Goal: Find specific page/section: Find specific page/section

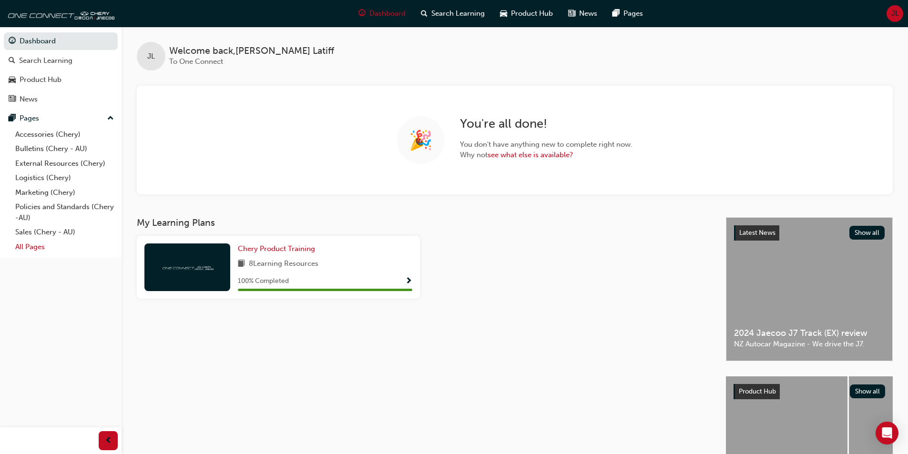
click at [30, 246] on link "All Pages" at bounding box center [64, 247] width 106 height 15
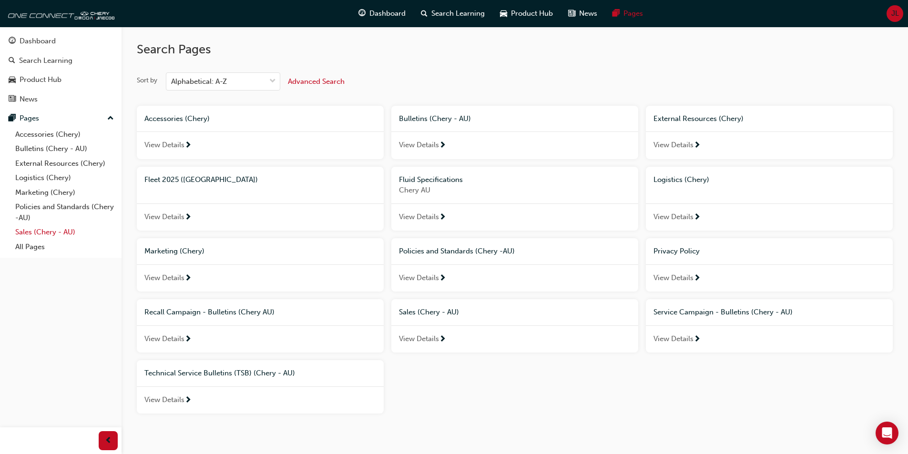
click at [29, 228] on link "Sales (Chery - AU)" at bounding box center [64, 232] width 106 height 15
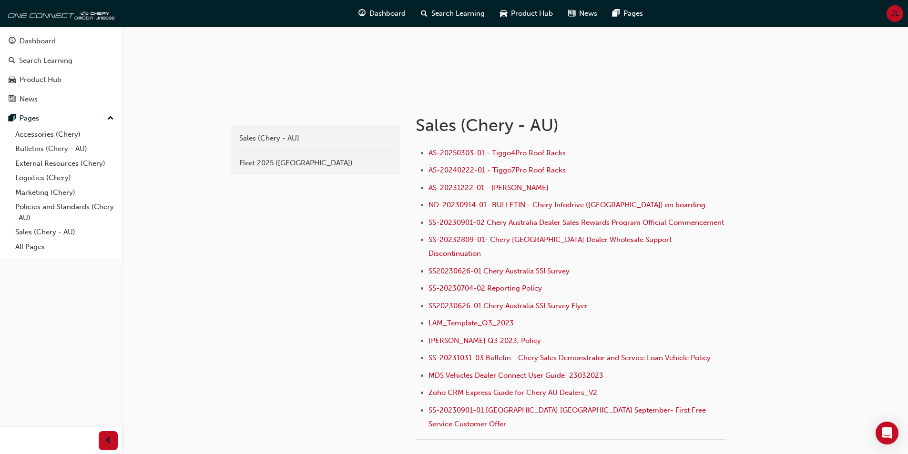
scroll to position [143, 0]
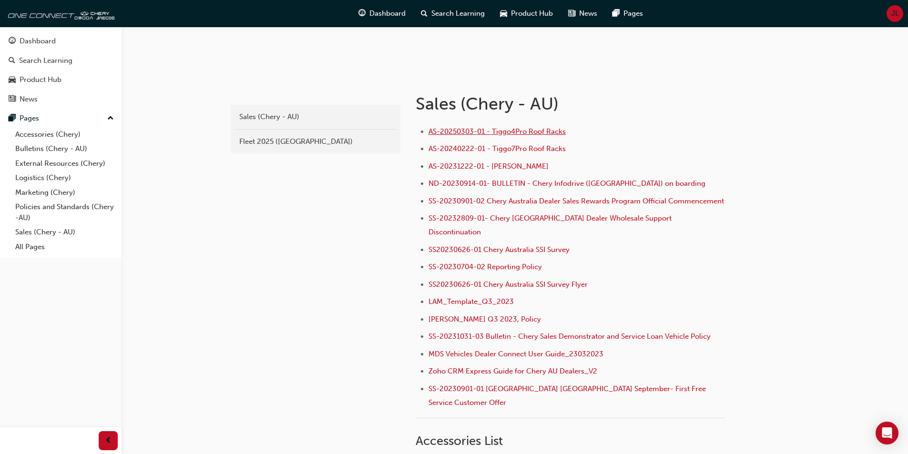
click at [530, 131] on span "AS-20250303-01 - Tiggo4Pro Roof Racks" at bounding box center [496, 131] width 137 height 9
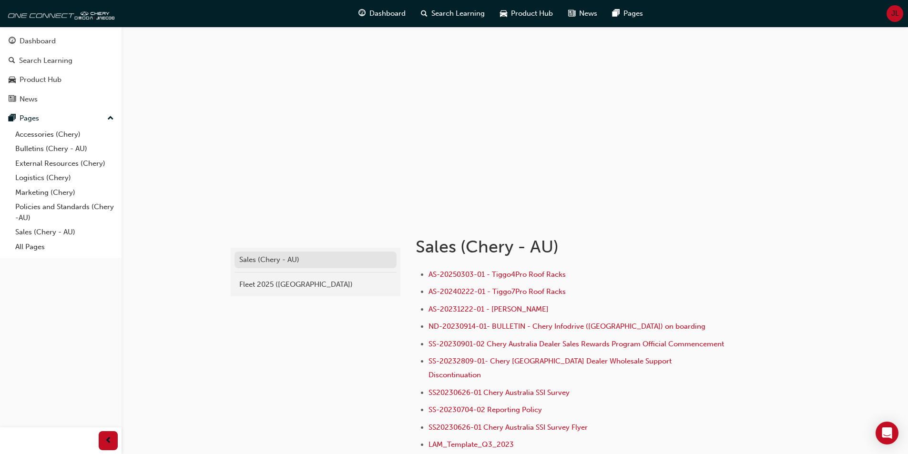
click at [298, 259] on div "Sales (Chery - AU)" at bounding box center [315, 259] width 152 height 11
click at [49, 132] on link "Accessories (Chery)" at bounding box center [64, 134] width 106 height 15
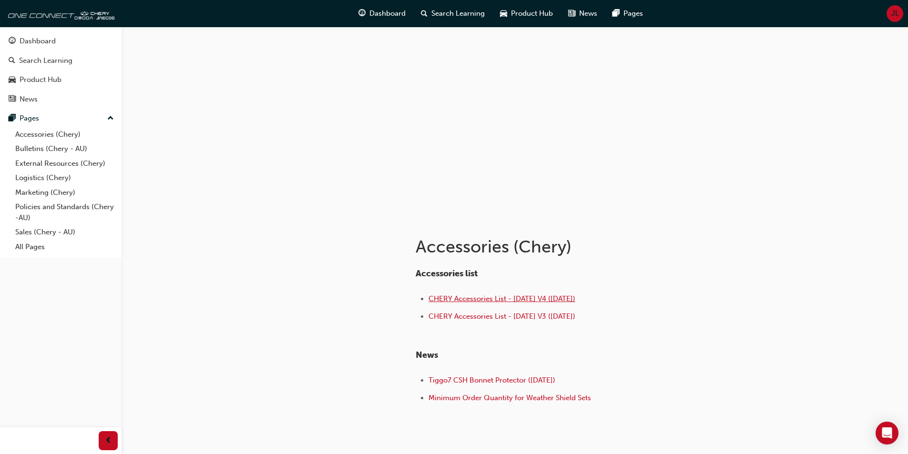
click at [525, 299] on span "CHERY Accessories List - Aug 25 V4 (25.08.25)" at bounding box center [501, 299] width 147 height 9
